Goal: Task Accomplishment & Management: Complete application form

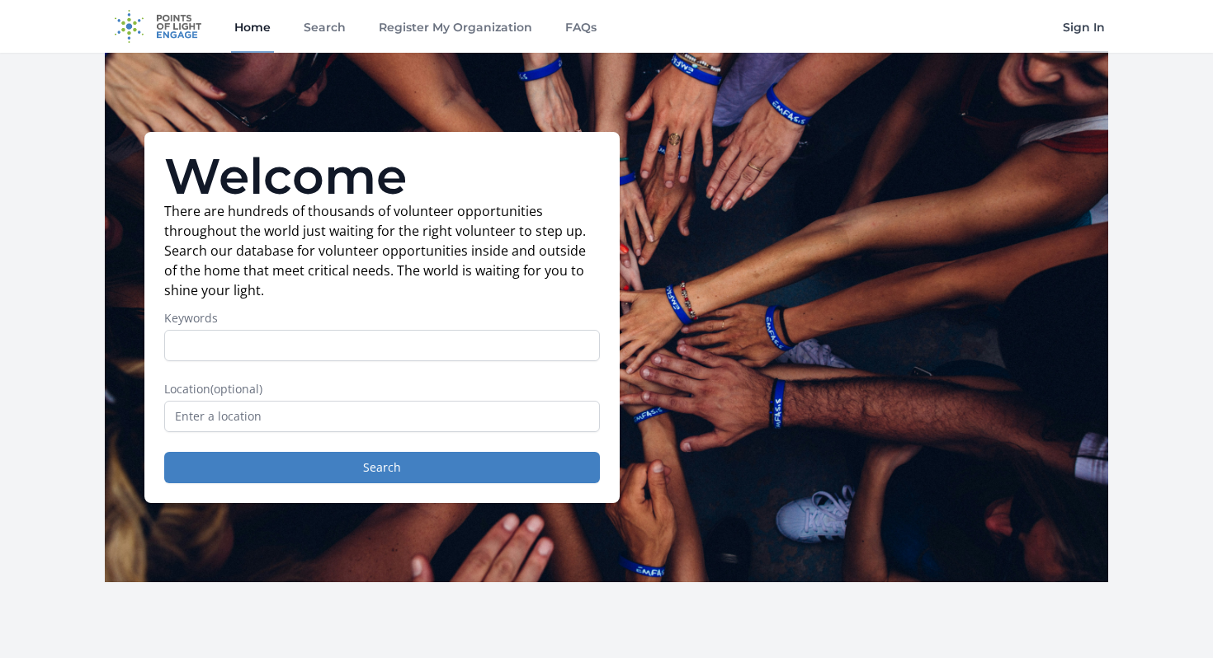
click at [1075, 29] on link "Sign In" at bounding box center [1083, 26] width 49 height 53
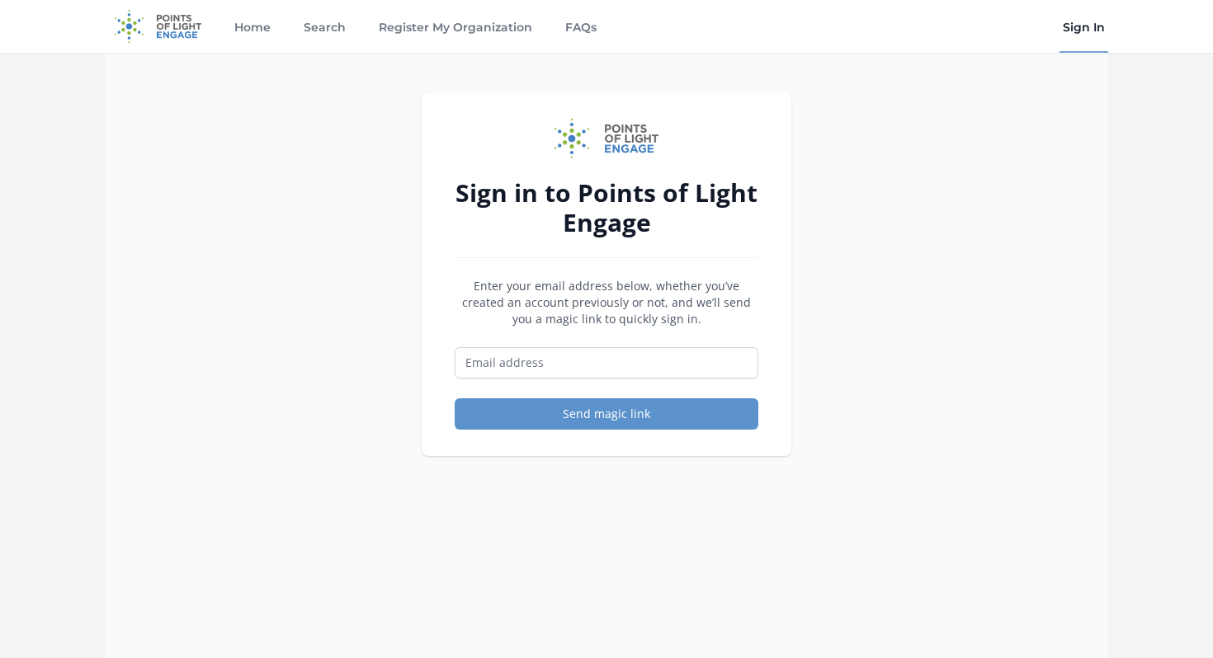
click at [588, 342] on form "Enter your email address below, whether you’ve created an account previously or…" at bounding box center [607, 354] width 304 height 152
click at [587, 367] on input "Email address" at bounding box center [607, 362] width 304 height 31
click at [460, 23] on link "Register My Organization" at bounding box center [455, 26] width 160 height 53
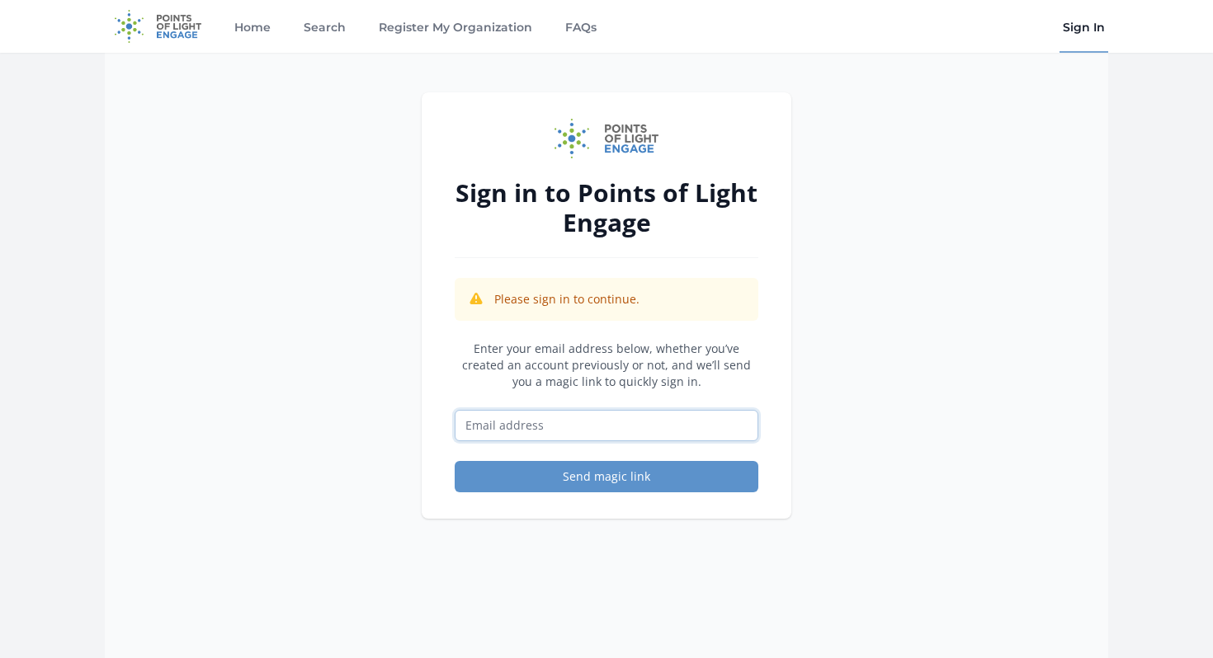
click at [555, 422] on input "Email address" at bounding box center [607, 425] width 304 height 31
type input "[EMAIL_ADDRESS][DOMAIN_NAME]"
click at [620, 470] on button "Send magic link" at bounding box center [607, 476] width 304 height 31
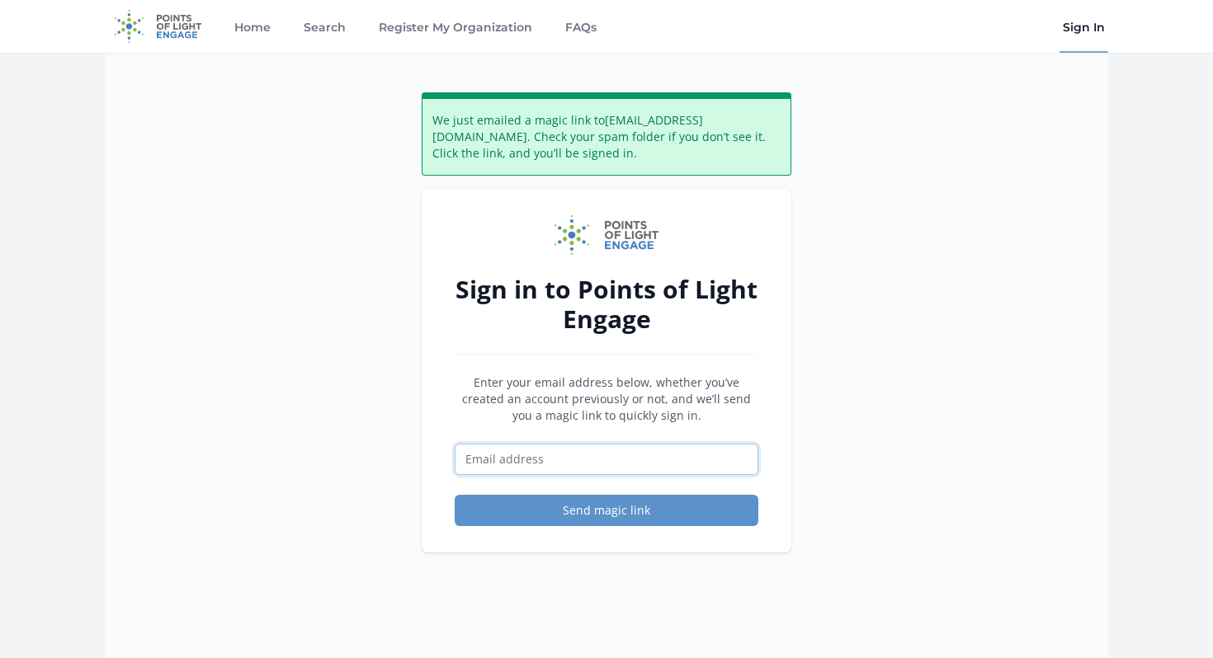
click at [599, 463] on input "Email address" at bounding box center [607, 459] width 304 height 31
type input "[EMAIL_ADDRESS][DOMAIN_NAME]"
click at [629, 519] on button "Send magic link" at bounding box center [607, 510] width 304 height 31
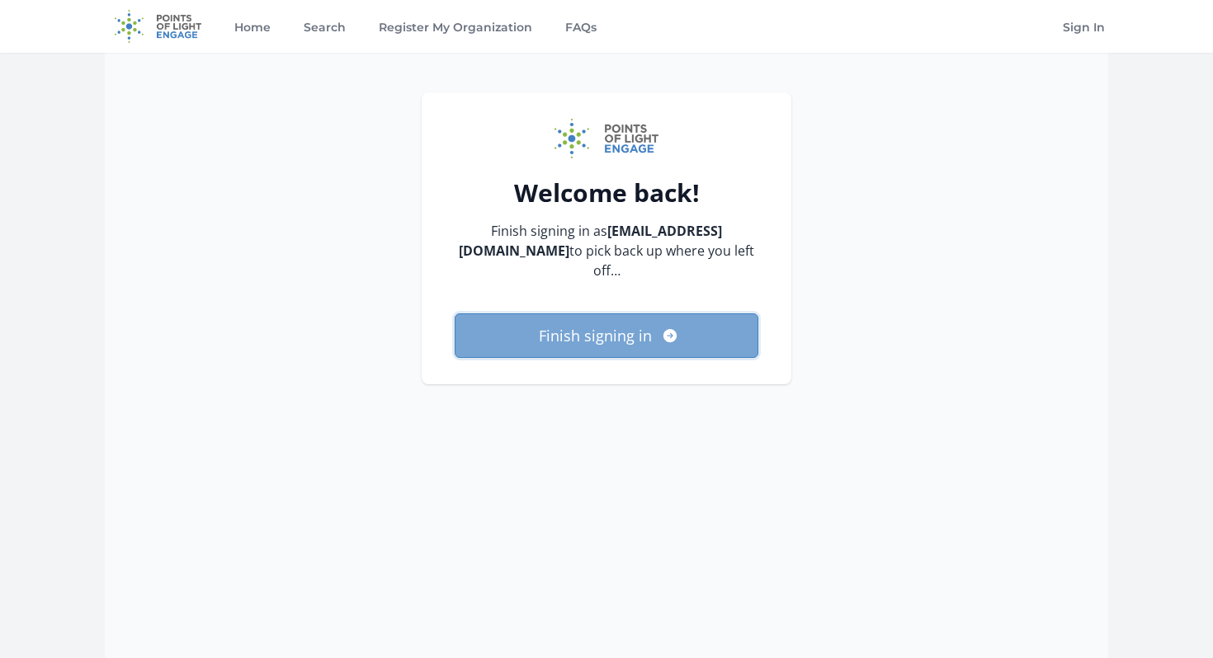
click at [606, 337] on button "Finish signing in" at bounding box center [607, 336] width 304 height 45
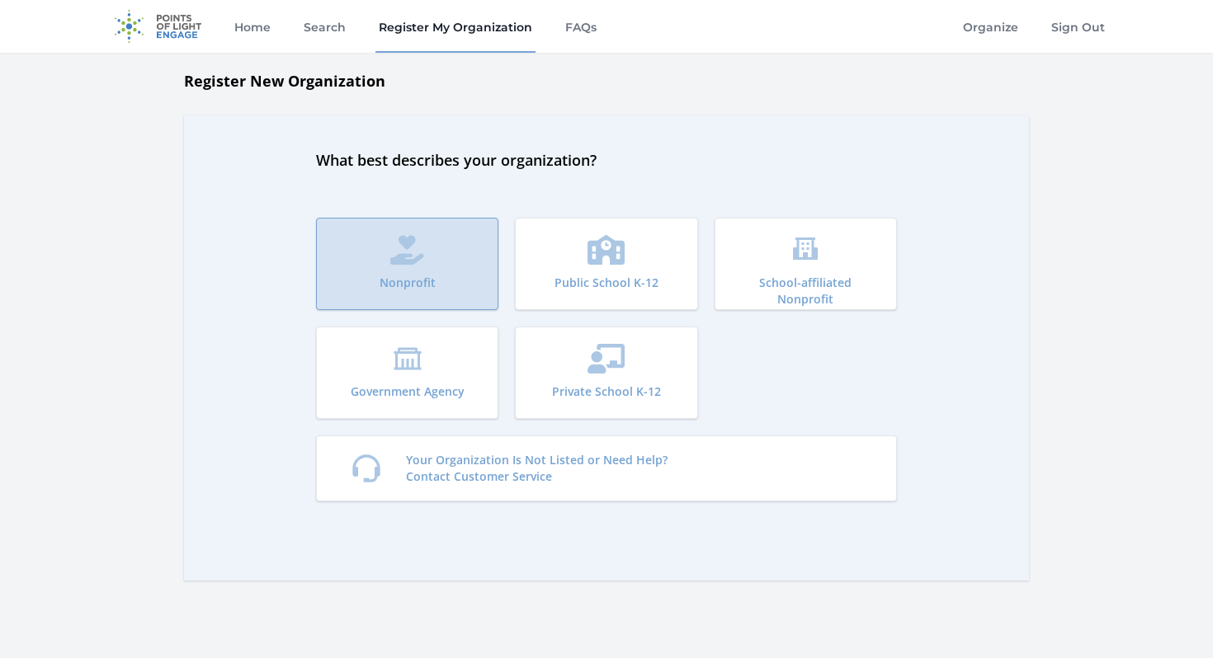
click at [440, 250] on button "Nonprofit" at bounding box center [407, 264] width 182 height 92
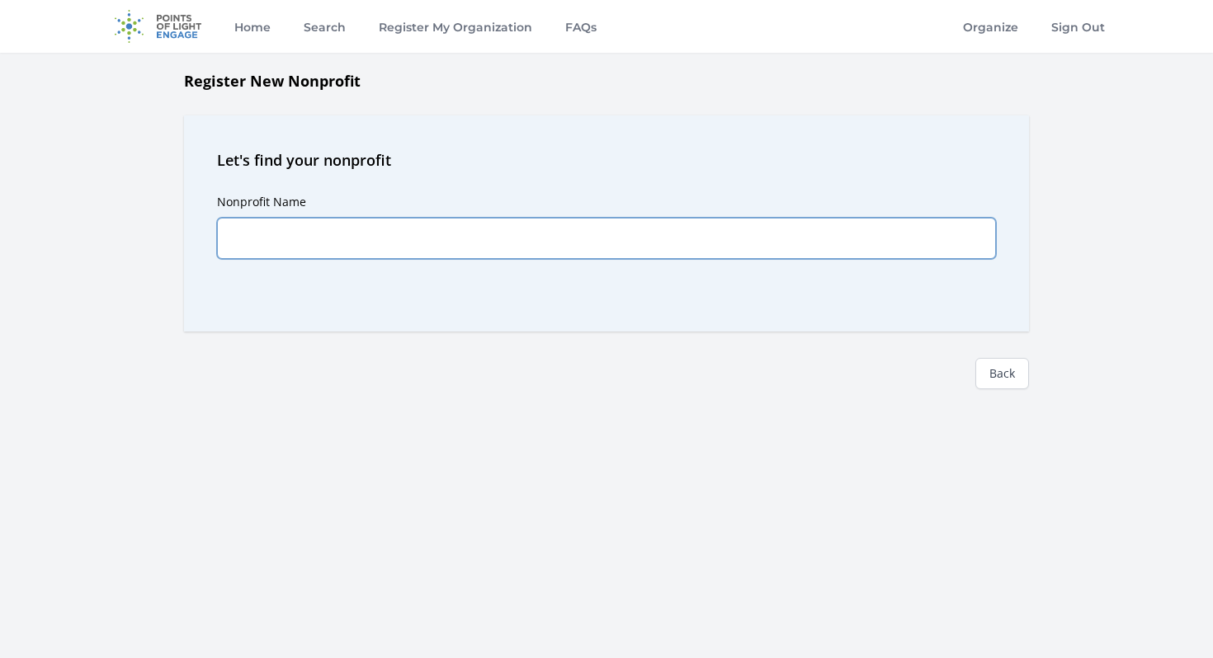
click at [459, 243] on input "Nonprofit Name" at bounding box center [606, 238] width 779 height 41
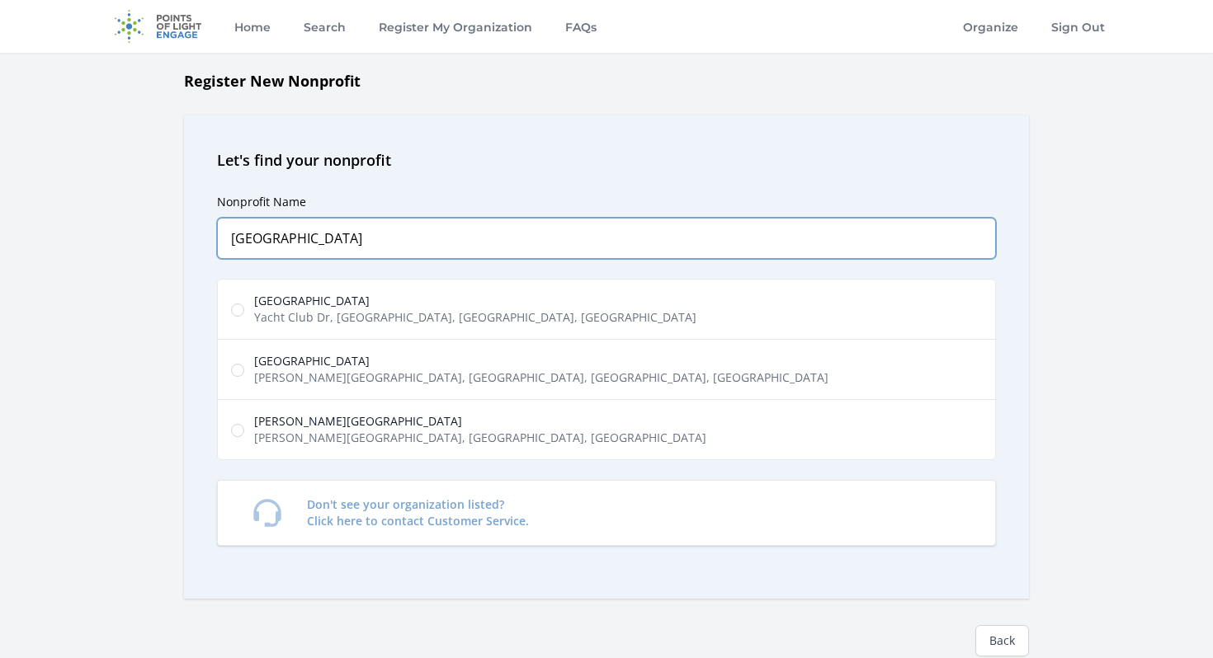
type input "[GEOGRAPHIC_DATA]"
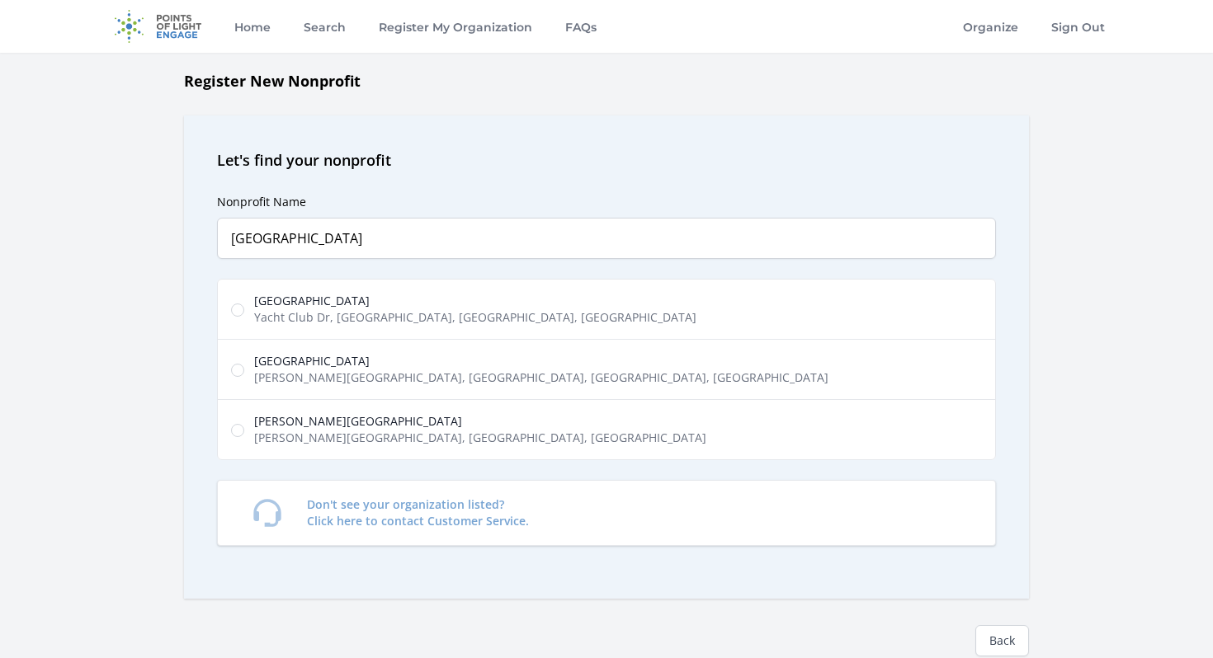
click at [381, 304] on span "[GEOGRAPHIC_DATA]" at bounding box center [475, 301] width 442 height 17
click at [244, 304] on input "[GEOGRAPHIC_DATA] Yacht Club Dr, [GEOGRAPHIC_DATA], [GEOGRAPHIC_DATA], [GEOGRAP…" at bounding box center [237, 310] width 13 height 13
radio input "true"
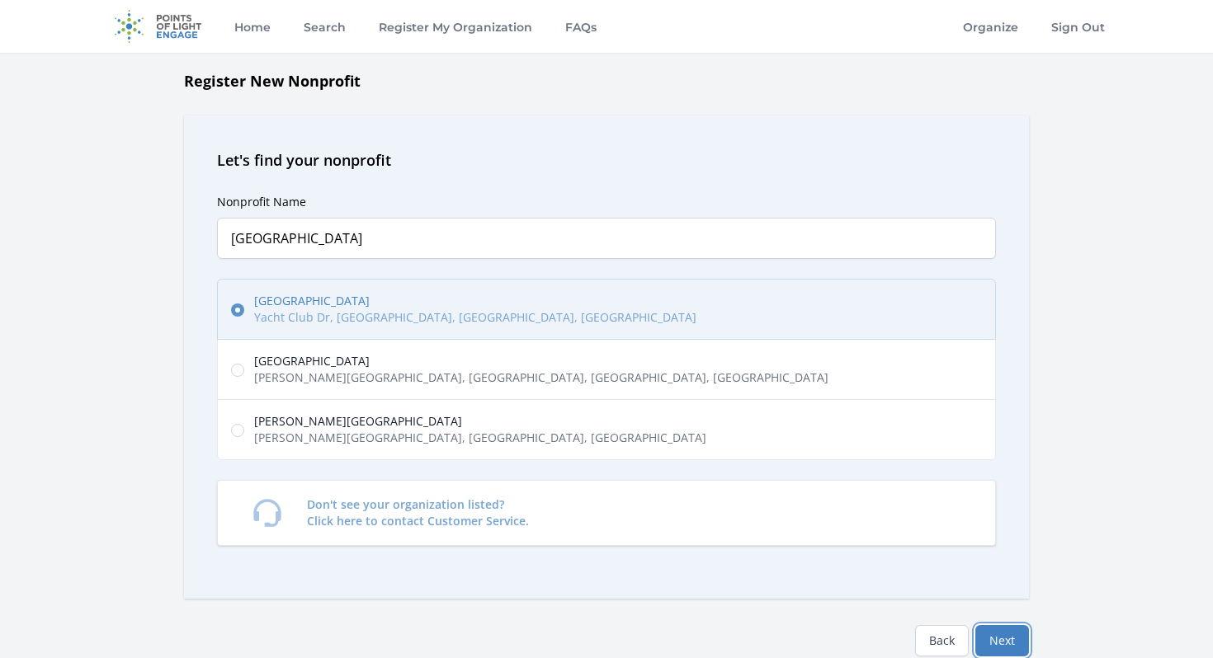
click at [1014, 640] on button "Next" at bounding box center [1002, 640] width 54 height 31
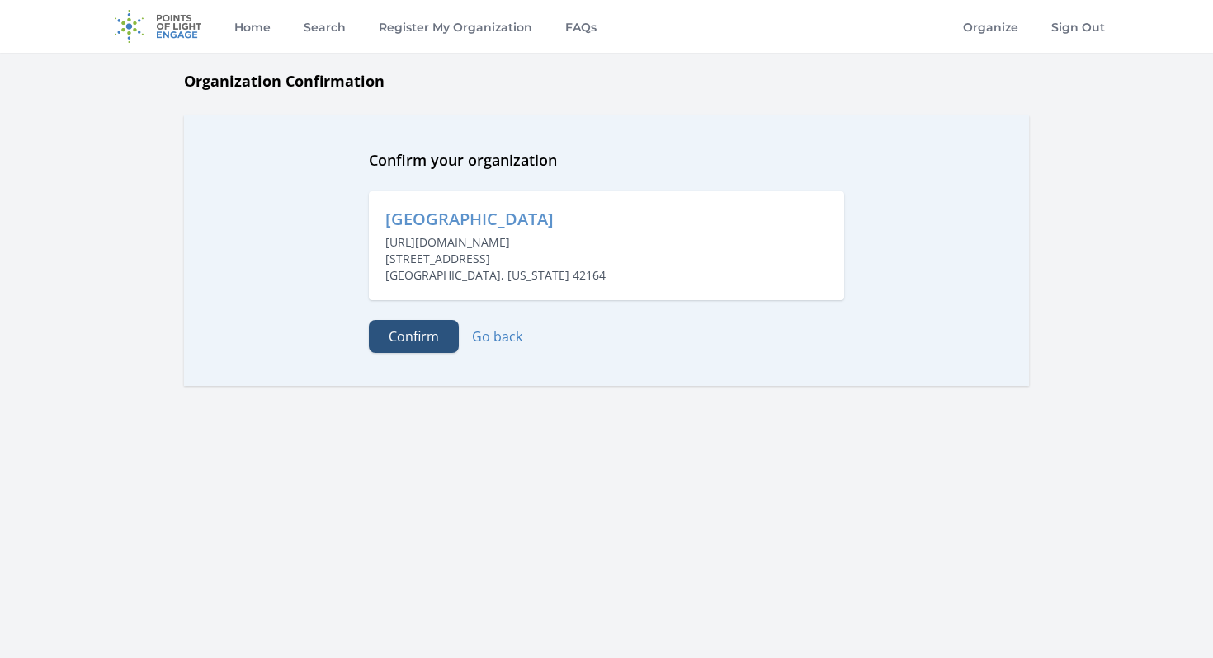
click at [417, 335] on button "Confirm" at bounding box center [414, 336] width 90 height 33
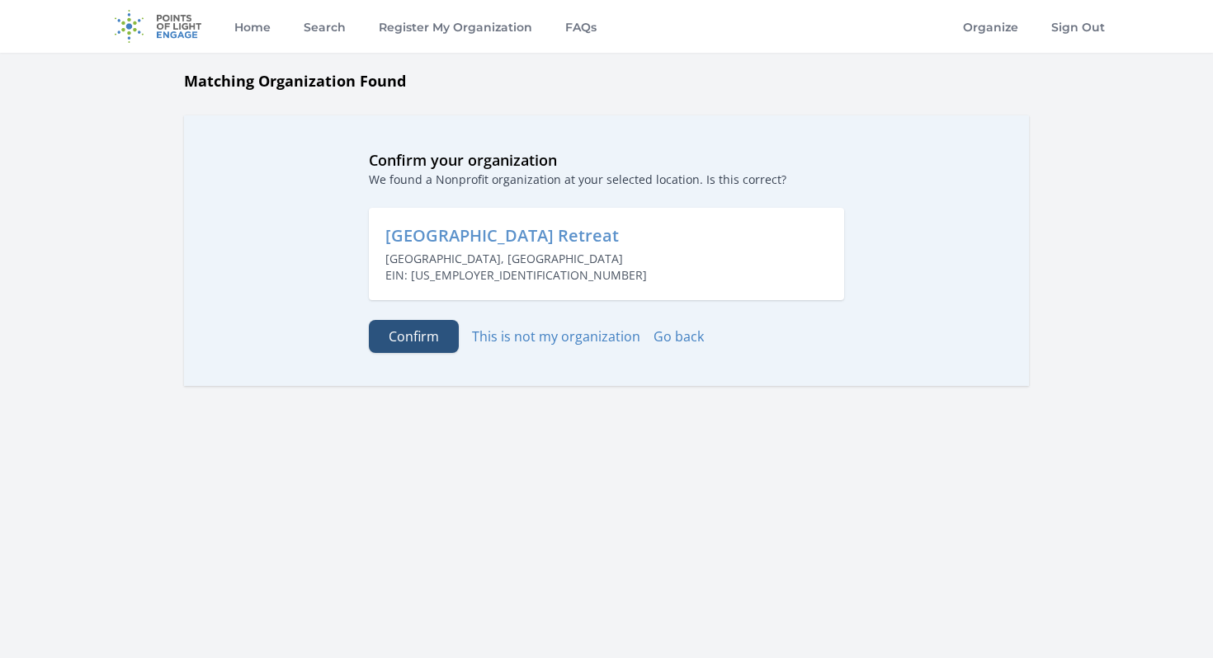
click at [440, 338] on button "Confirm" at bounding box center [414, 336] width 90 height 33
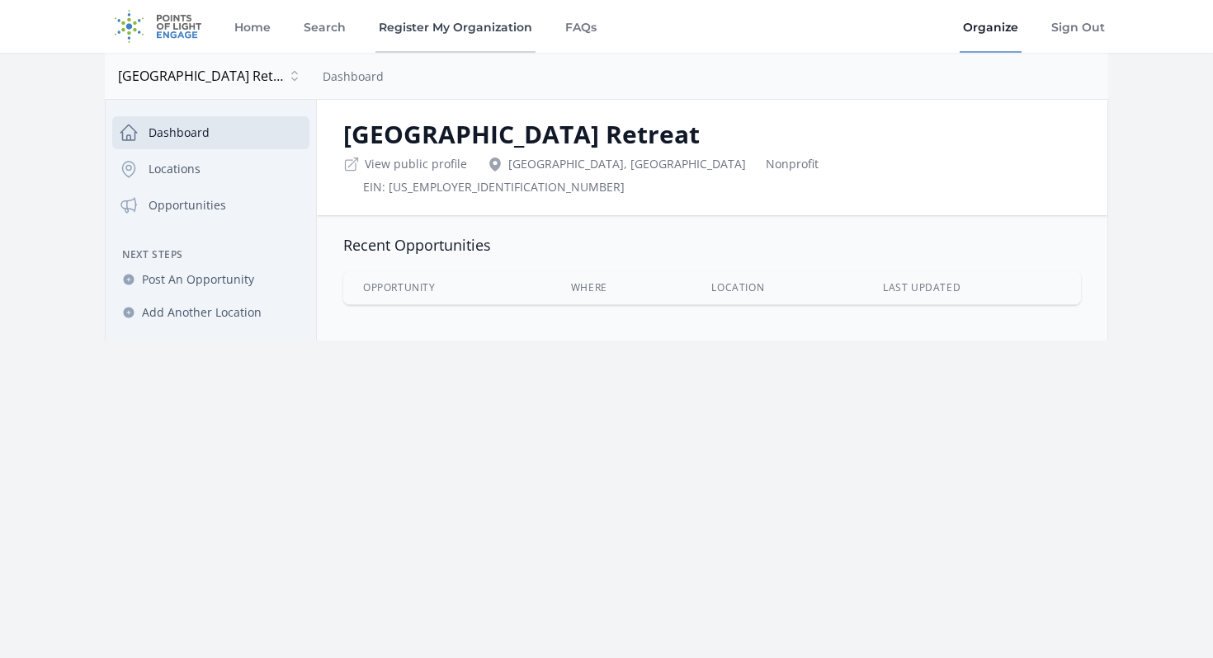
click at [432, 31] on link "Register My Organization" at bounding box center [455, 26] width 160 height 53
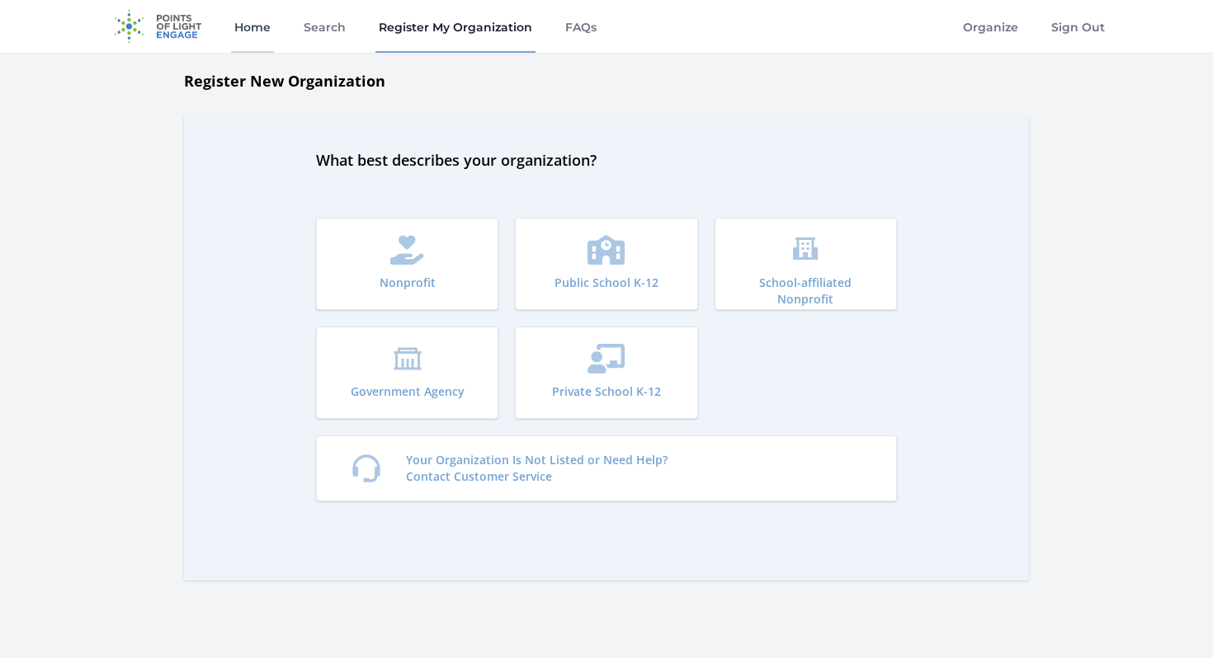
click at [253, 26] on link "Home" at bounding box center [252, 26] width 43 height 53
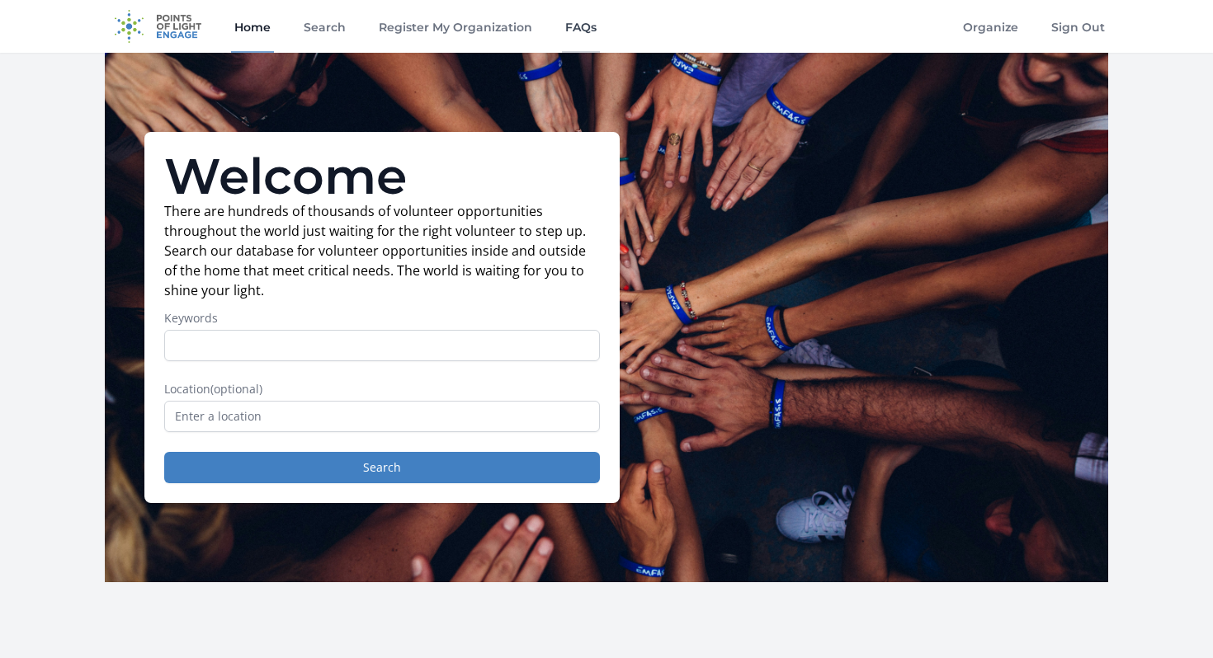
click at [578, 22] on link "FAQs" at bounding box center [581, 26] width 38 height 53
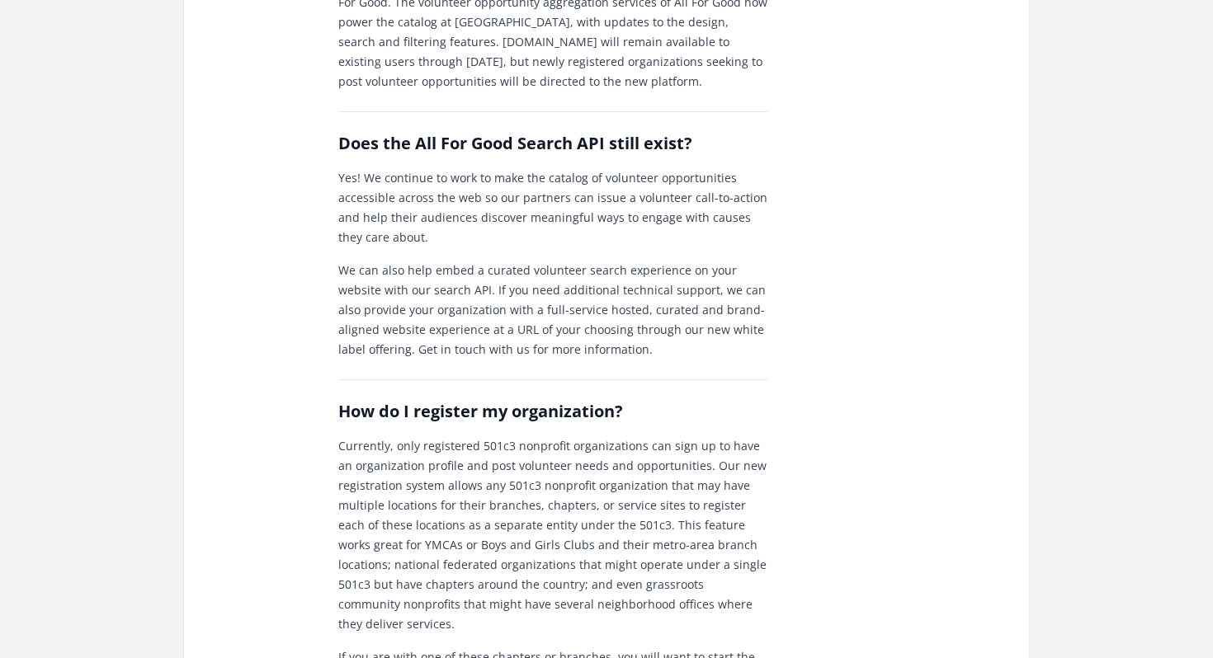
scroll to position [669, 0]
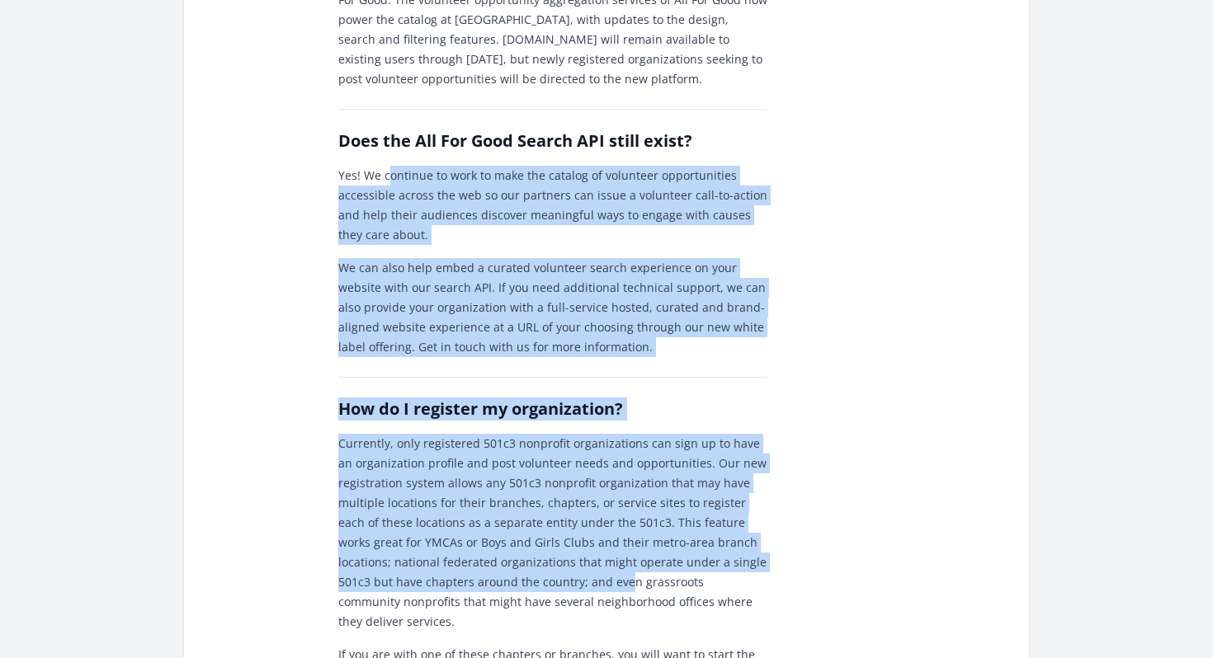
drag, startPoint x: 387, startPoint y: 160, endPoint x: 568, endPoint y: 550, distance: 430.4
click at [568, 550] on div "What is Engage? Engage is Points of Light’s platform for volunteers looking for…" at bounding box center [606, 666] width 537 height 2327
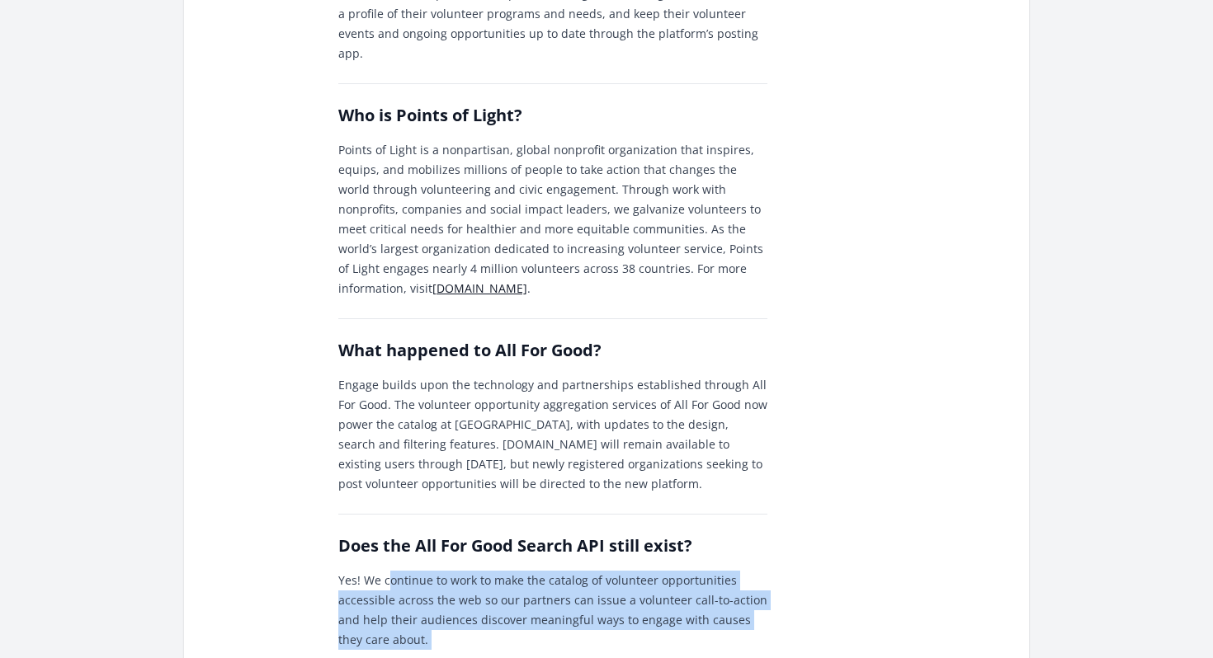
scroll to position [0, 0]
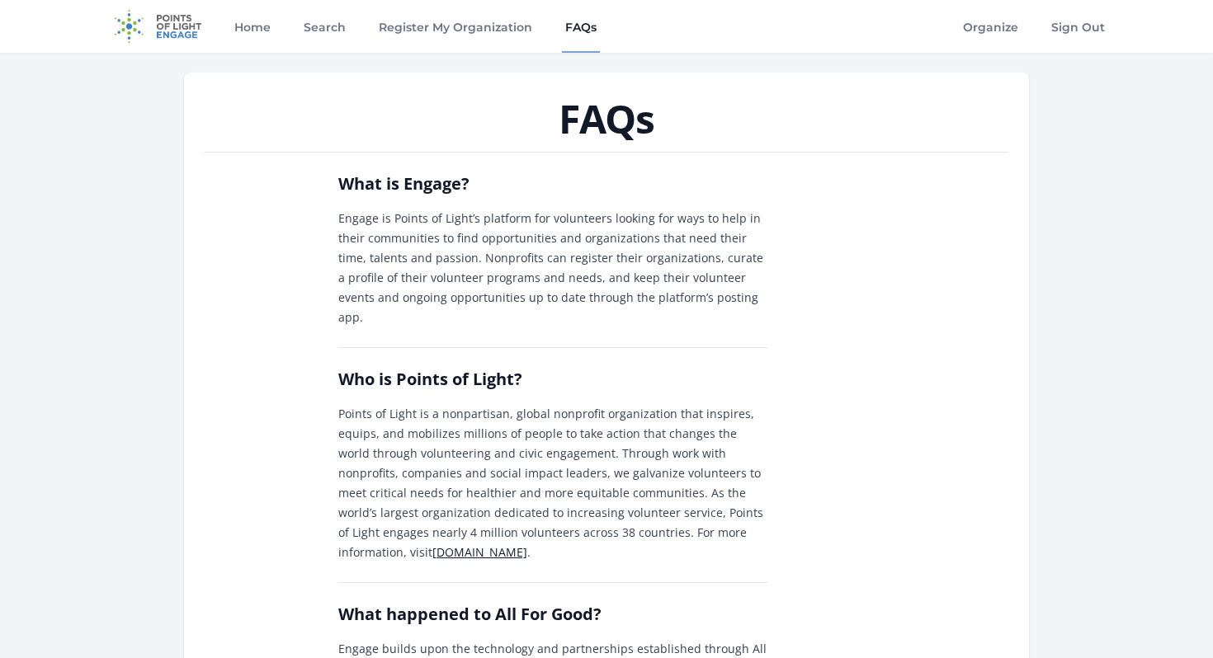
click at [182, 21] on img at bounding box center [158, 26] width 106 height 53
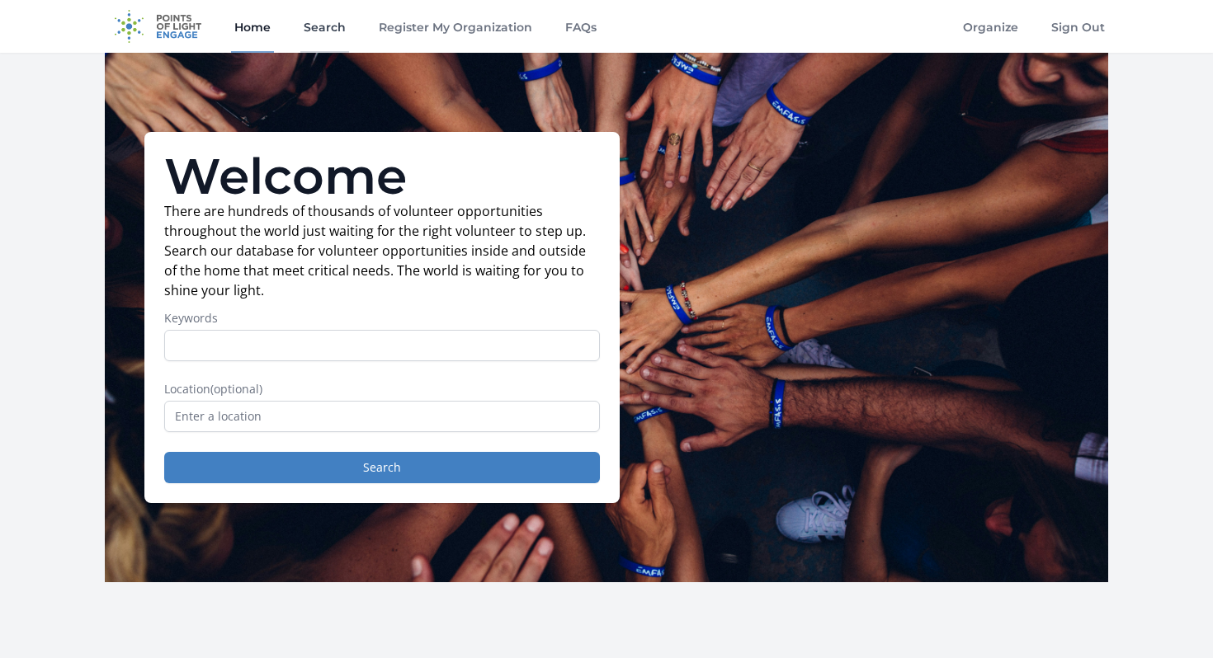
click at [325, 23] on link "Search" at bounding box center [324, 26] width 49 height 53
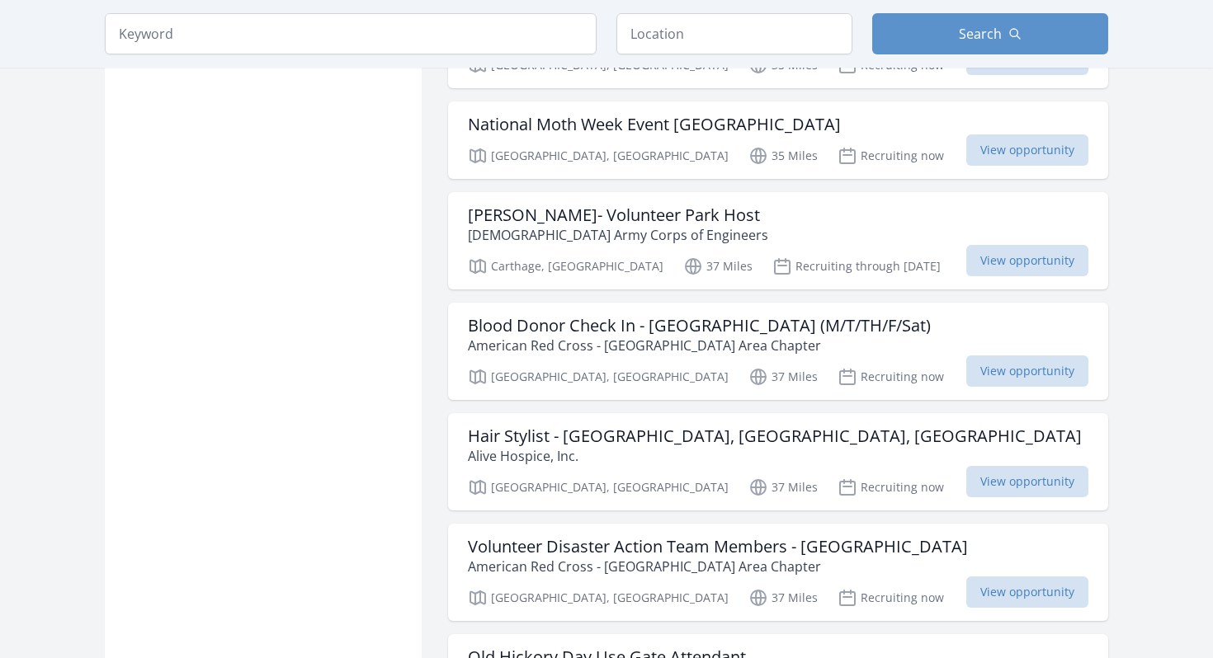
scroll to position [1299, 0]
